Goal: Task Accomplishment & Management: Manage account settings

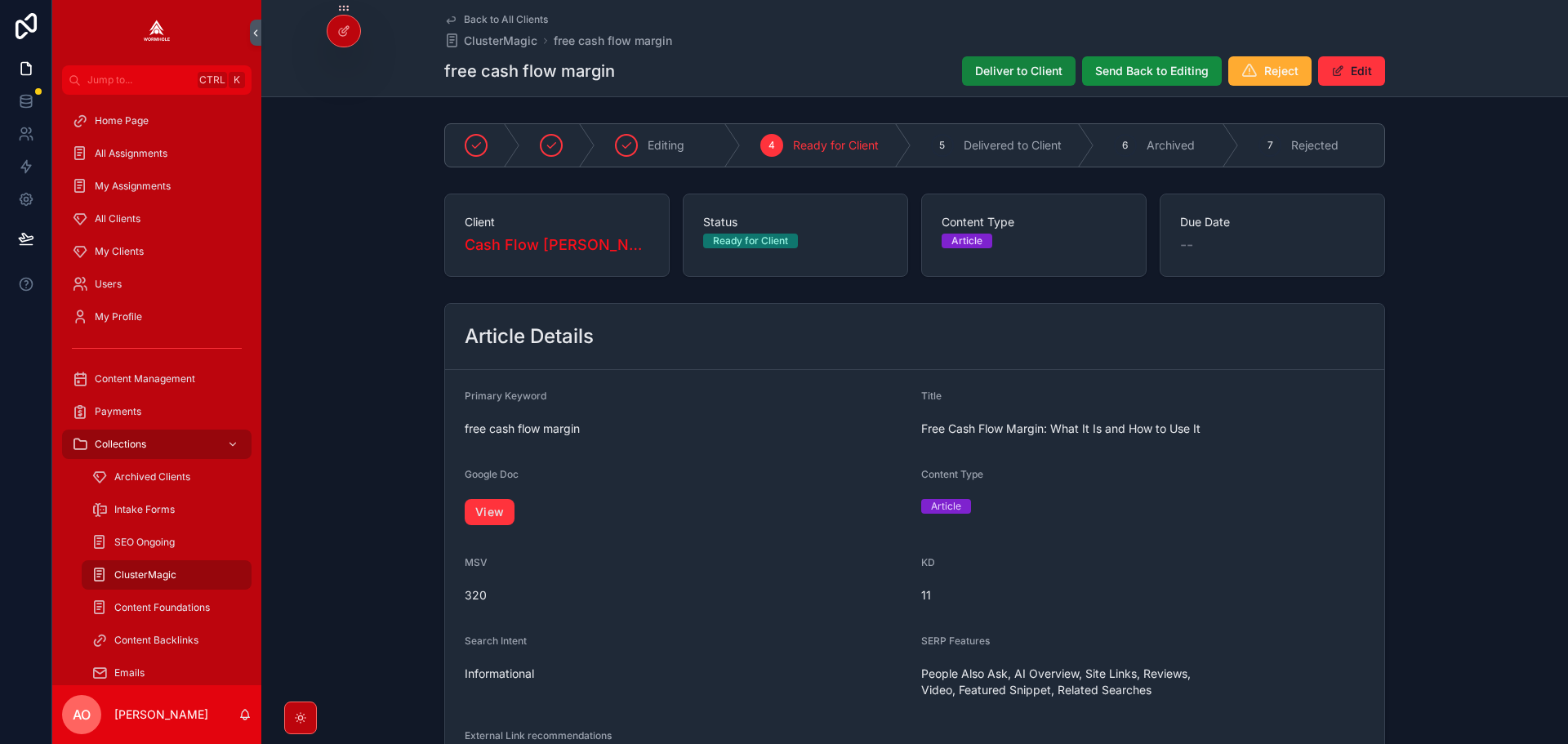
click at [1026, 68] on span "Deliver to Client" at bounding box center [1019, 71] width 87 height 16
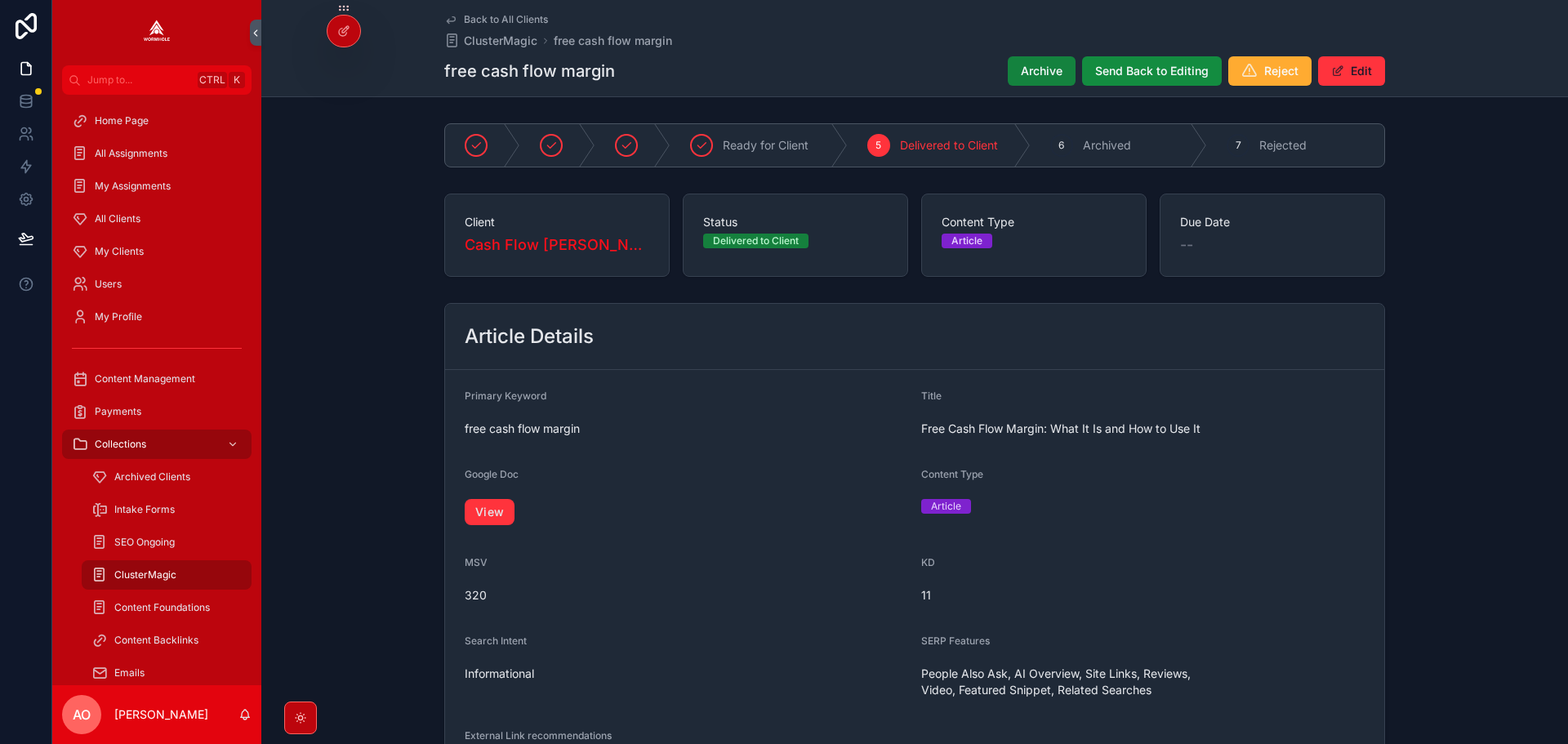
click at [1026, 64] on span "Archive" at bounding box center [1041, 71] width 42 height 16
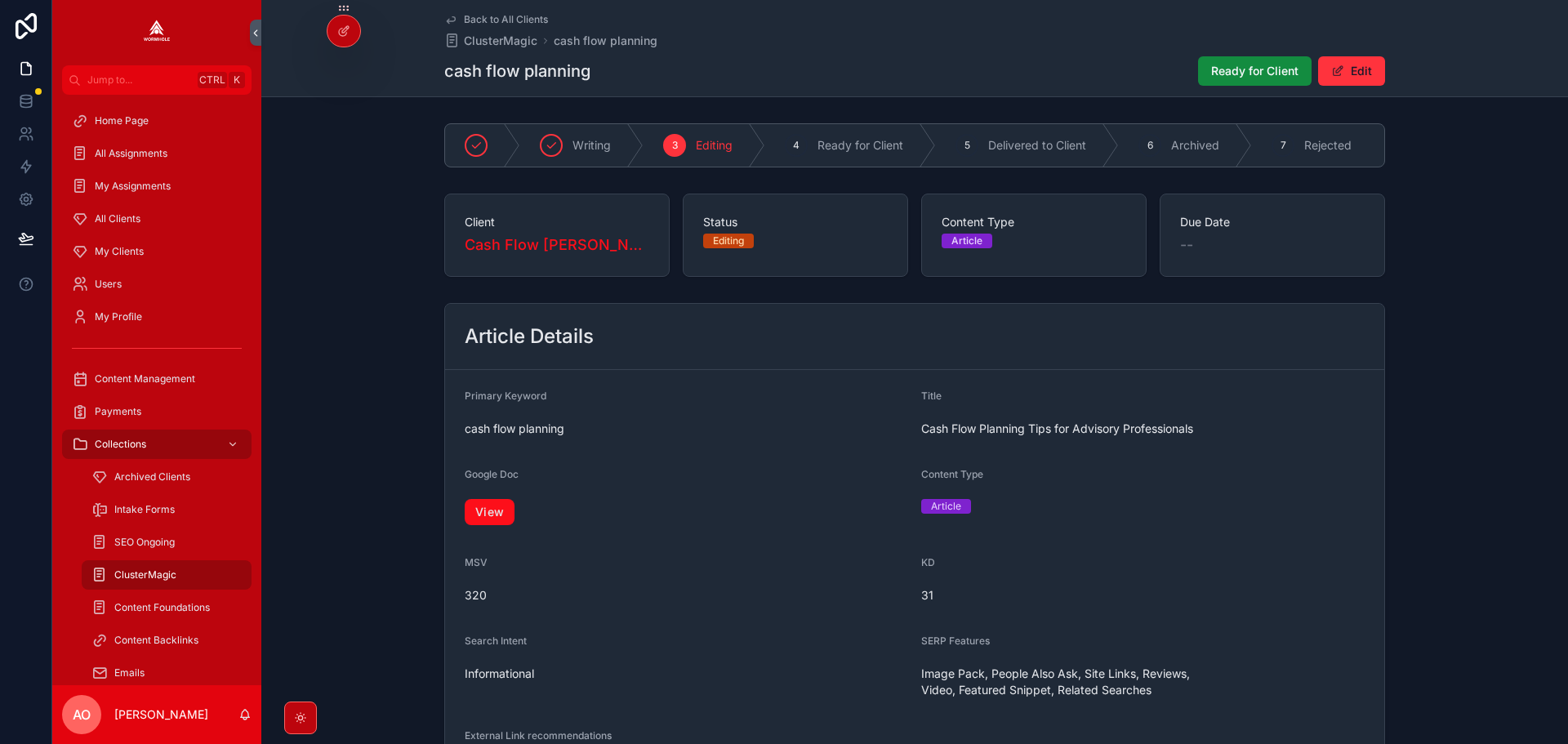
click at [488, 517] on link "View" at bounding box center [489, 511] width 50 height 26
click at [1257, 67] on span "Ready for Client" at bounding box center [1255, 71] width 87 height 16
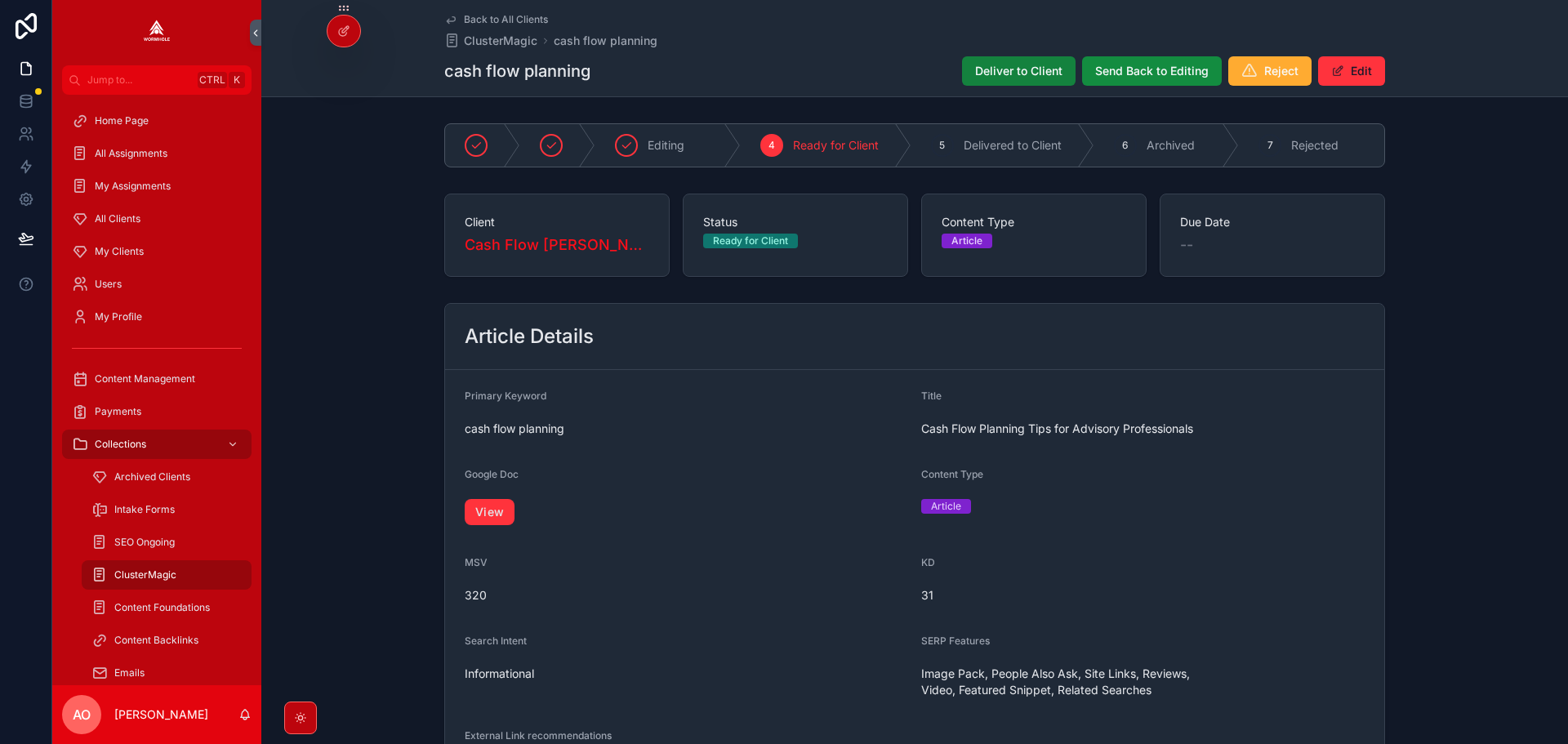
click at [991, 69] on span "Deliver to Client" at bounding box center [1019, 71] width 87 height 16
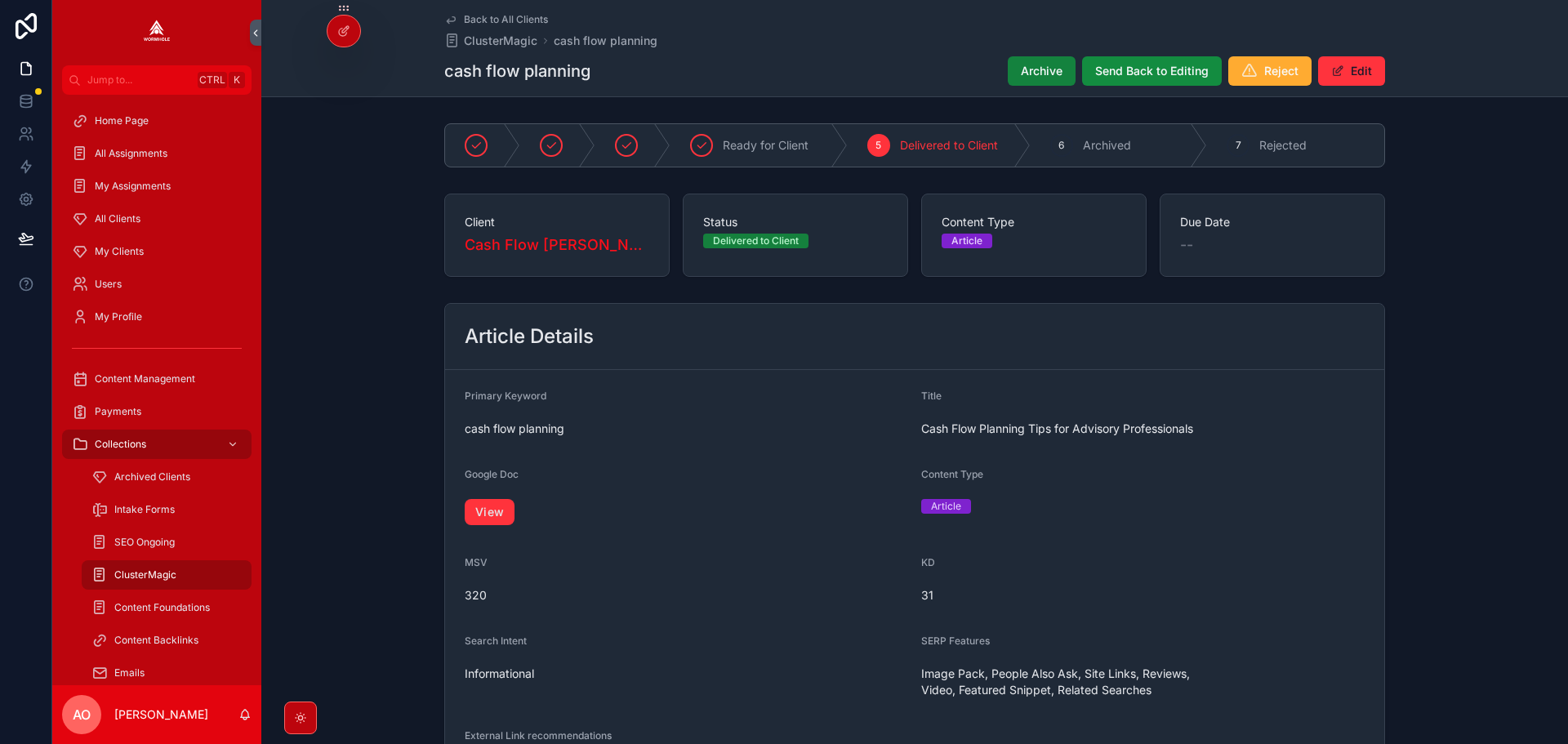
click at [1033, 76] on span "Archive" at bounding box center [1041, 71] width 42 height 16
